Goal: Check status

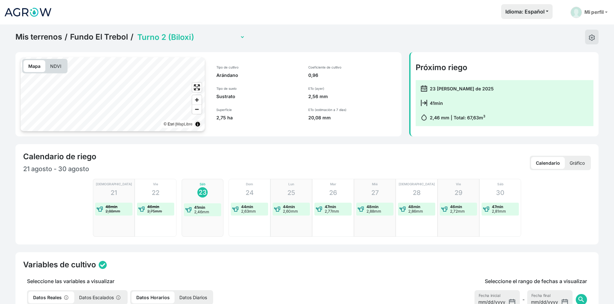
select select "2279"
click at [62, 70] on p "NDVI" at bounding box center [55, 66] width 21 height 12
click at [198, 90] on span "Enter fullscreen" at bounding box center [196, 87] width 9 height 9
click at [170, 37] on select "Turno 1 (Sin plantar) Turno 2 (Biloxi) Turno 3 (Biloxi) Turno 4 (Emerald Pequeñ…" at bounding box center [190, 37] width 109 height 10
click at [136, 32] on select "Turno 1 (Sin plantar) Turno 2 (Biloxi) Turno 3 (Biloxi) Turno 4 (Emerald Pequeñ…" at bounding box center [190, 37] width 109 height 10
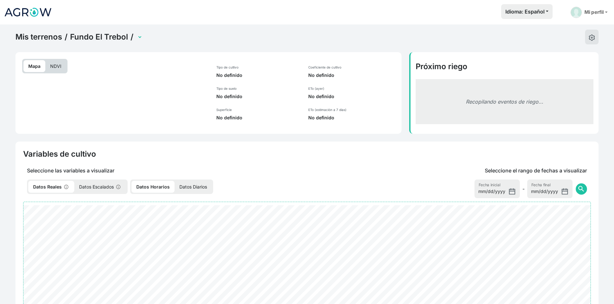
select select "1844"
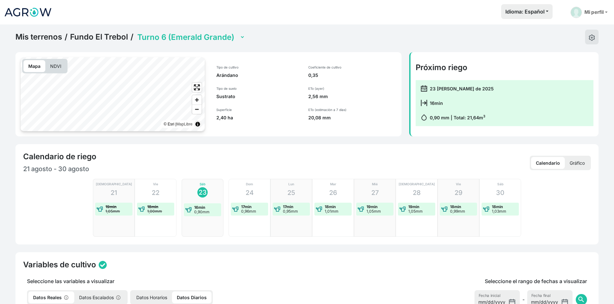
click at [195, 90] on span "Enter fullscreen" at bounding box center [196, 87] width 9 height 9
drag, startPoint x: 198, startPoint y: 88, endPoint x: 198, endPoint y: 116, distance: 28.0
click at [198, 88] on span "Enter fullscreen" at bounding box center [196, 87] width 9 height 9
